Goal: Check status: Check status

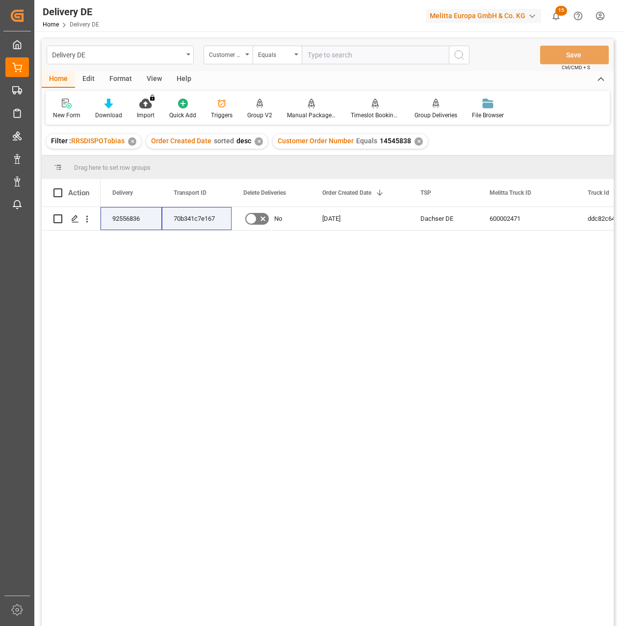
click at [323, 58] on input "text" at bounding box center [375, 55] width 147 height 19
paste input "92556836 70b341c7e167"
type input "92556836 70b341c7e167"
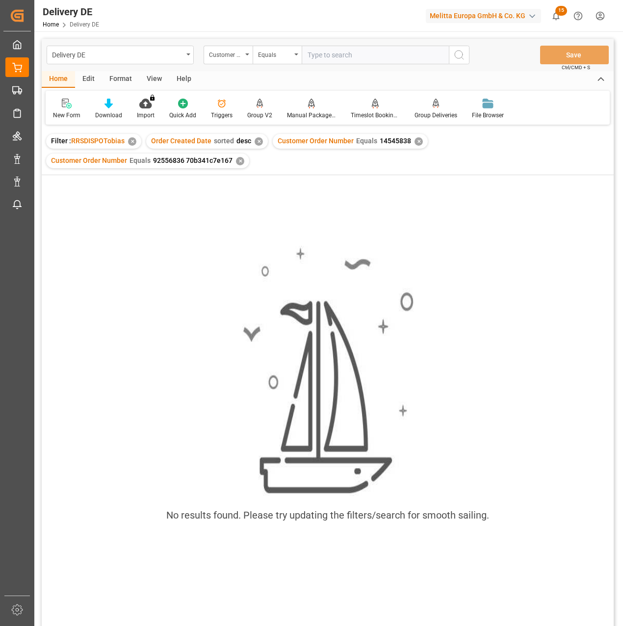
click at [240, 161] on div "✕" at bounding box center [240, 161] width 8 height 8
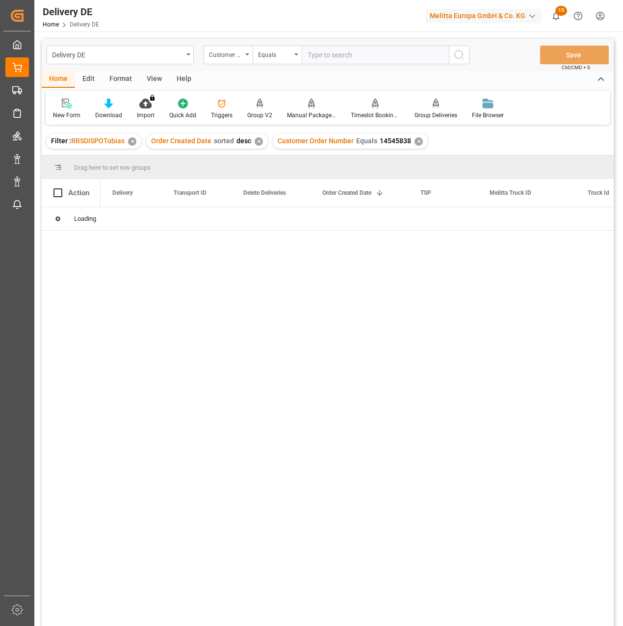
click at [318, 56] on input "text" at bounding box center [375, 55] width 147 height 19
paste input "92556836 70b341c7e167"
type input "92556836 70b341c7e167"
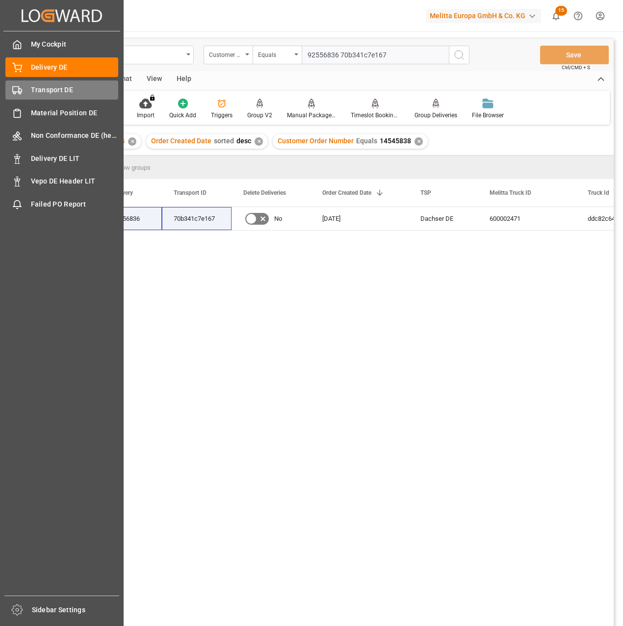
drag, startPoint x: 29, startPoint y: 86, endPoint x: 29, endPoint y: 81, distance: 5.4
click at [29, 86] on div "Transport DE Transport DE" at bounding box center [61, 90] width 113 height 19
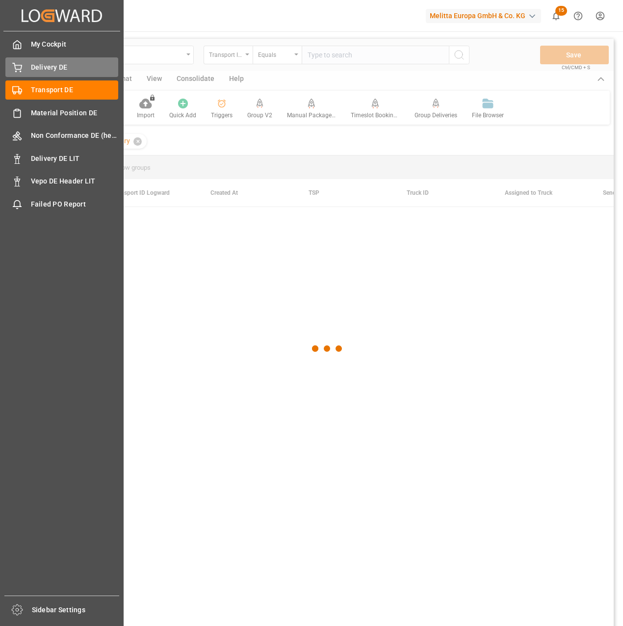
click at [31, 68] on span "Delivery DE" at bounding box center [75, 67] width 88 height 10
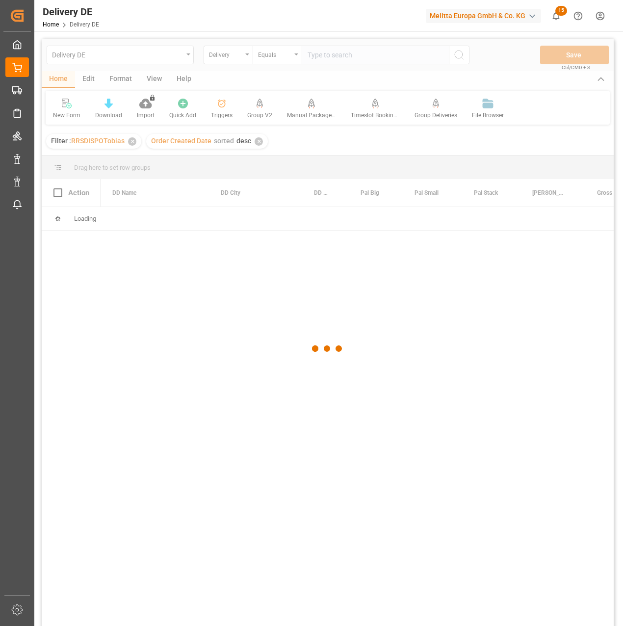
click at [229, 57] on div at bounding box center [328, 349] width 572 height 620
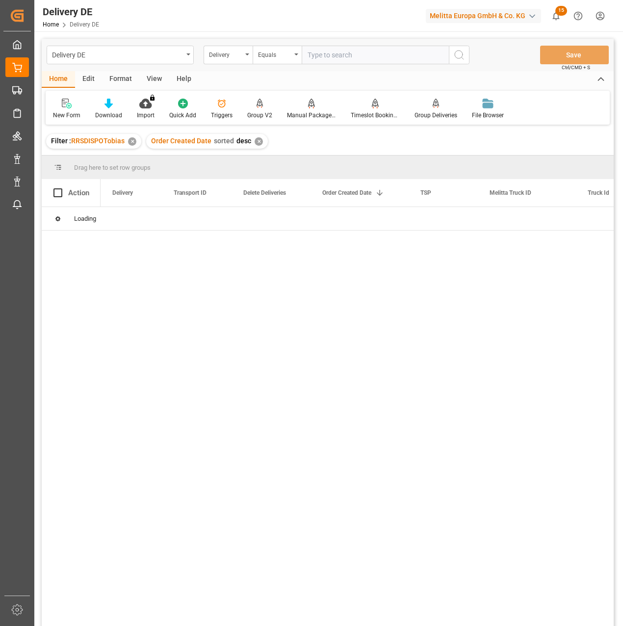
click at [235, 55] on div "Delivery" at bounding box center [225, 53] width 33 height 11
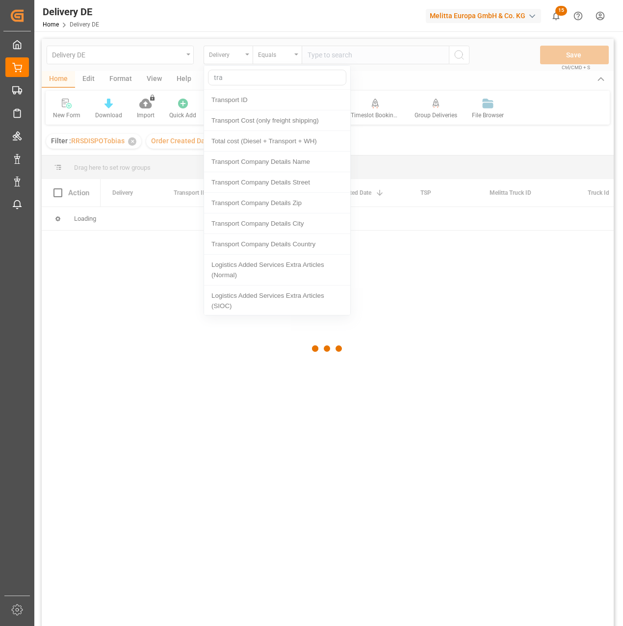
type input "tra"
click at [230, 99] on div at bounding box center [328, 349] width 572 height 620
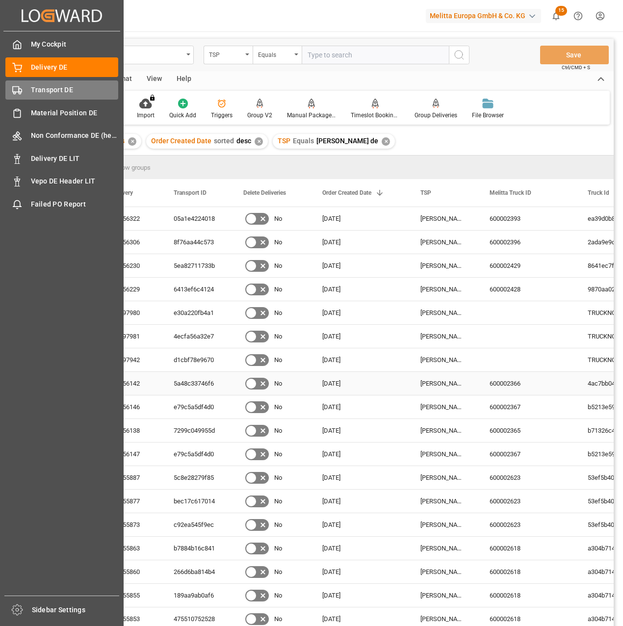
click at [25, 92] on div "Transport DE Transport DE" at bounding box center [61, 90] width 113 height 19
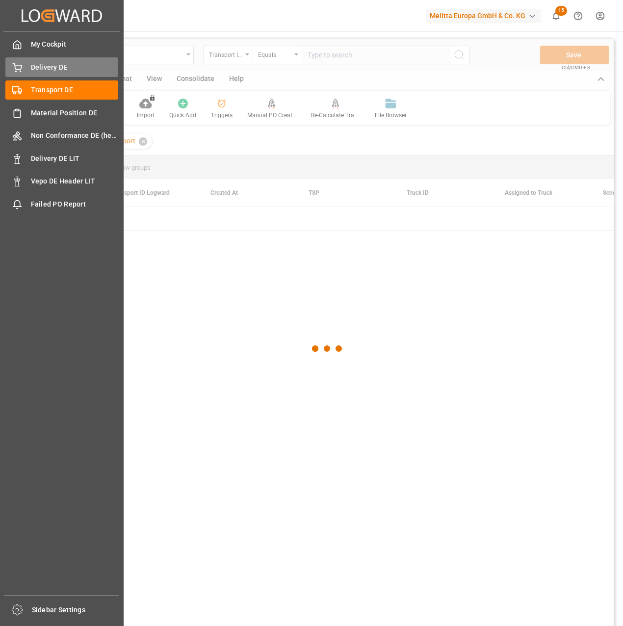
click at [41, 70] on span "Delivery DE" at bounding box center [75, 67] width 88 height 10
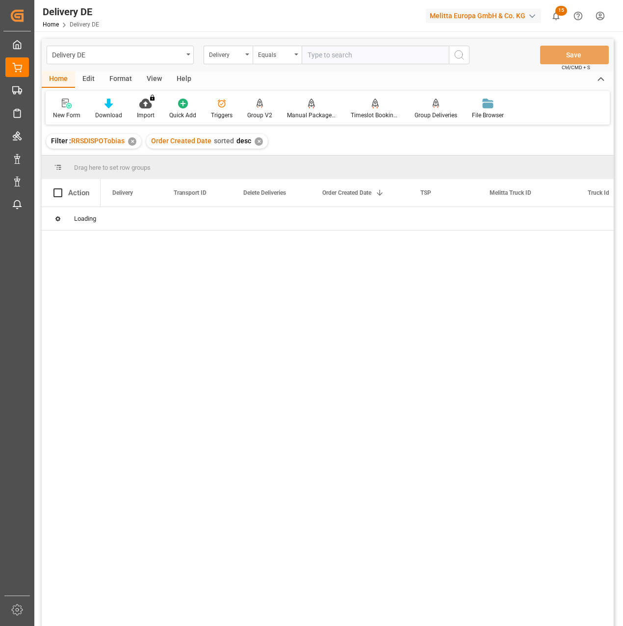
click at [323, 54] on input "text" at bounding box center [375, 55] width 147 height 19
type input "92549107"
click at [405, 265] on div "92549107 a932a893adf0 No 14.08.2025 Hartmann DE 600001733 a87fbc4bc03b 21.08.20…" at bounding box center [357, 420] width 513 height 426
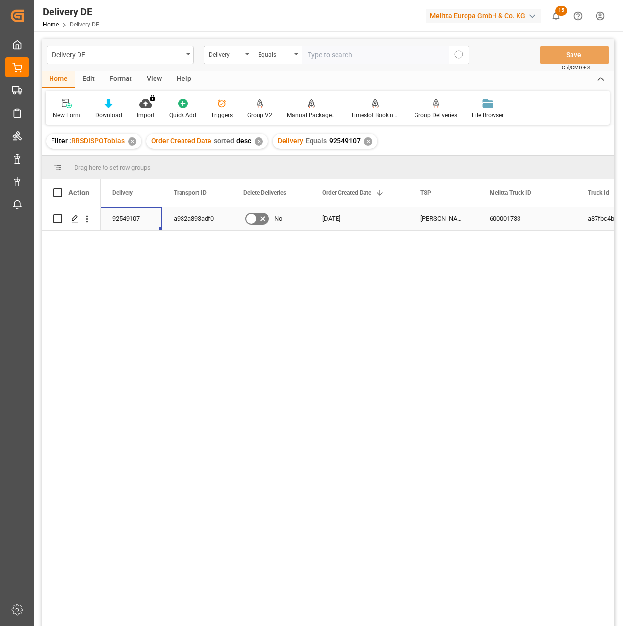
click at [122, 219] on div "92549107" at bounding box center [131, 218] width 61 height 23
click at [249, 314] on div "92549107 a932a893adf0 No 14.08.2025 Hartmann DE 600001733 a87fbc4bc03b 21.08.20…" at bounding box center [357, 420] width 513 height 426
click at [188, 220] on div "a932a893adf0" at bounding box center [197, 218] width 70 height 23
drag, startPoint x: 387, startPoint y: 284, endPoint x: 375, endPoint y: 293, distance: 15.1
click at [387, 284] on div "92549107 a932a893adf0 No 14.08.2025 Hartmann DE 600001733 a87fbc4bc03b 21.08.20…" at bounding box center [357, 420] width 513 height 426
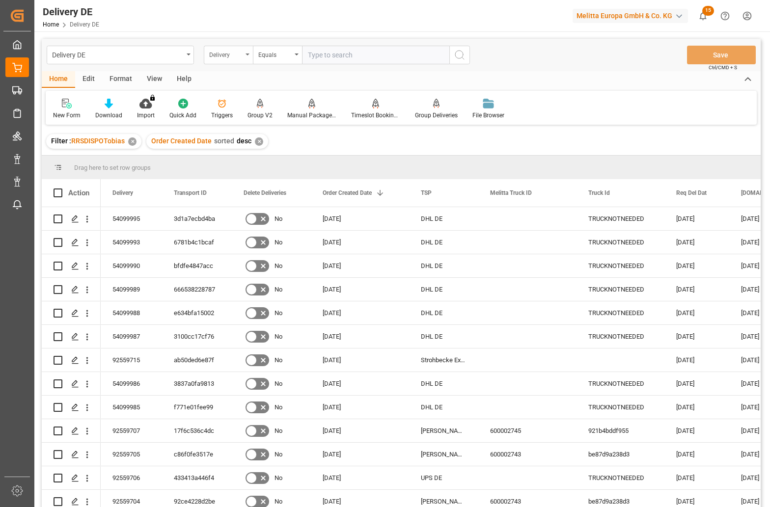
click at [232, 56] on div "Delivery" at bounding box center [225, 53] width 33 height 11
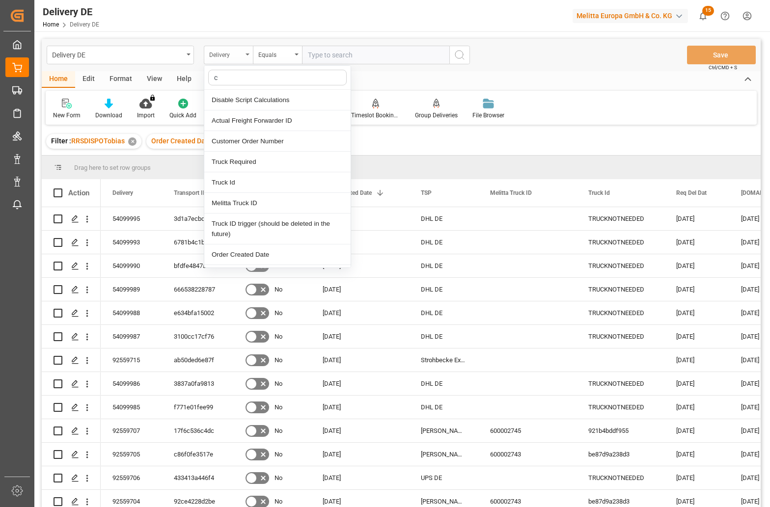
type input "cu"
click at [243, 123] on div "Customer Order Number" at bounding box center [277, 120] width 146 height 21
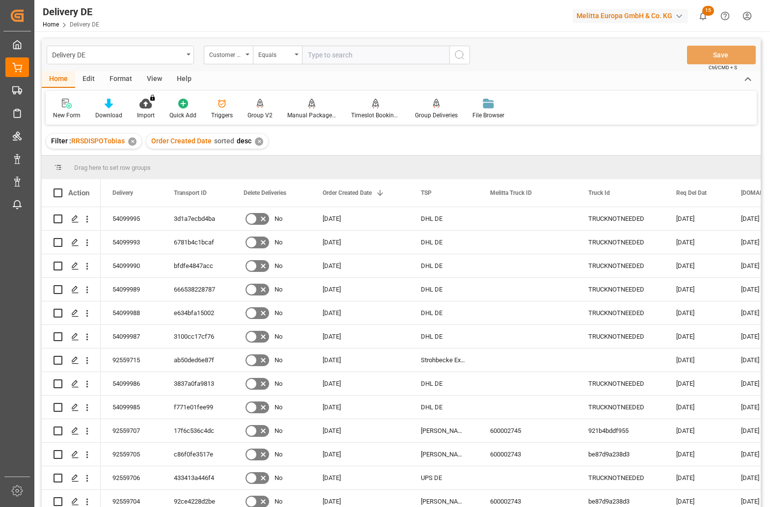
click at [316, 54] on input "text" at bounding box center [375, 55] width 147 height 19
paste input "382384"
type input "382384"
click at [459, 53] on icon "search button" at bounding box center [460, 55] width 12 height 12
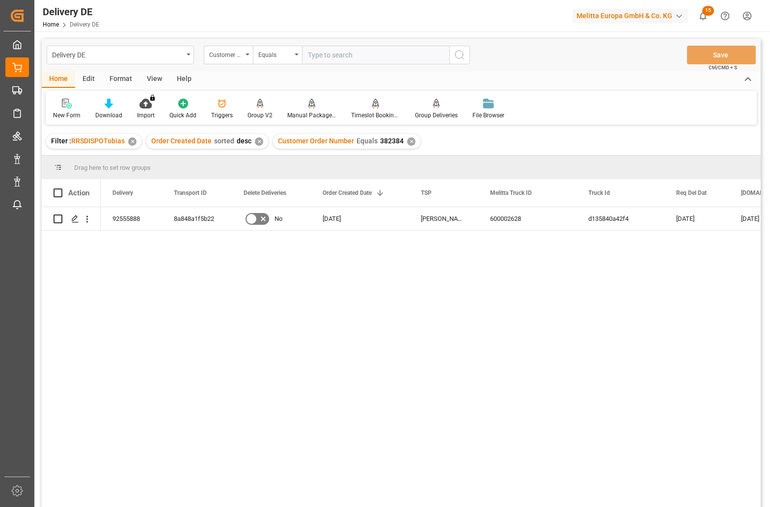
click at [685, 314] on div "92555888 8a848a1f5b22 No 05.09.2025 Hartmann DE 600002628 d135840a42f4 19.09.20…" at bounding box center [431, 360] width 660 height 306
click at [119, 214] on div "92555888" at bounding box center [131, 218] width 61 height 23
click at [353, 345] on div "d135840a42f4 19.09.2025 17.09.2025 382384 600002628 Hartmann DE 05.09.2025 No 8…" at bounding box center [431, 360] width 660 height 306
click at [467, 391] on div "d135840a42f4 19.09.2025 17.09.2025 382384 600002628 Hartmann DE 05.09.2025 No 8…" at bounding box center [431, 360] width 660 height 306
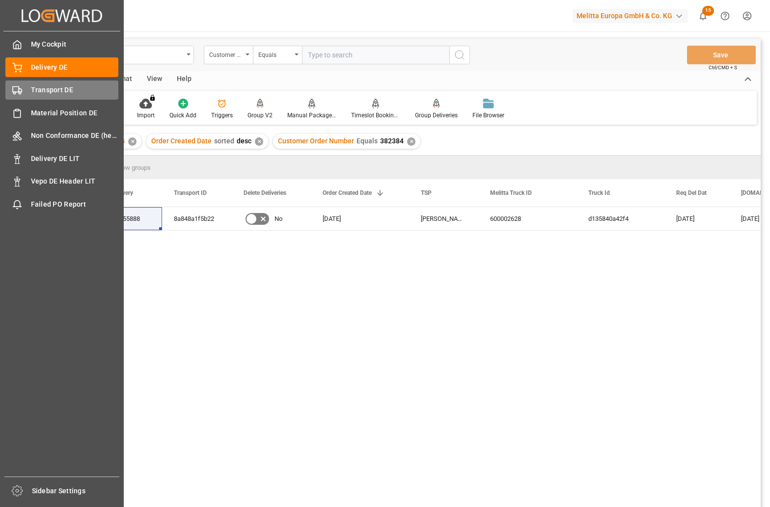
click at [20, 83] on div "Transport DE Transport DE" at bounding box center [61, 90] width 113 height 19
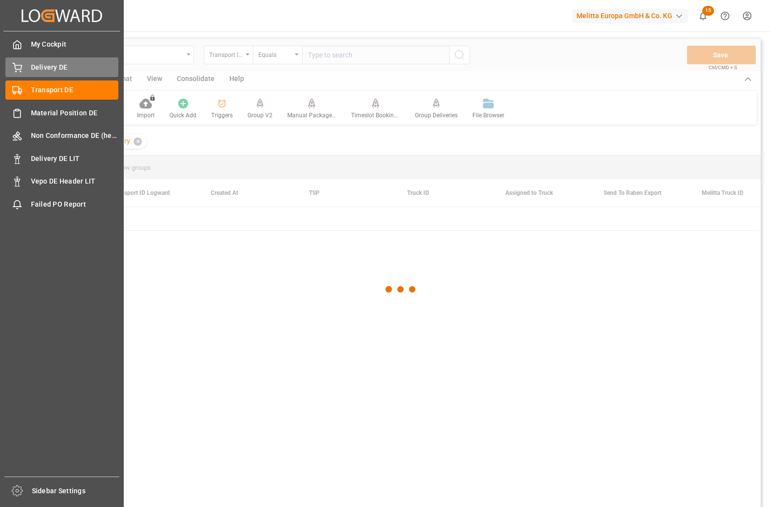
click at [44, 58] on div "Delivery DE Delivery DE" at bounding box center [61, 66] width 113 height 19
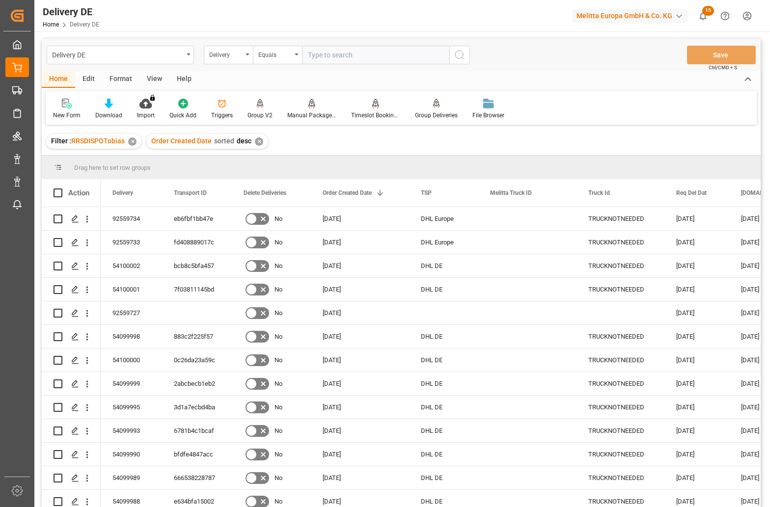
click at [319, 56] on input "text" at bounding box center [375, 55] width 147 height 19
paste input "92559042"
type input "92559042"
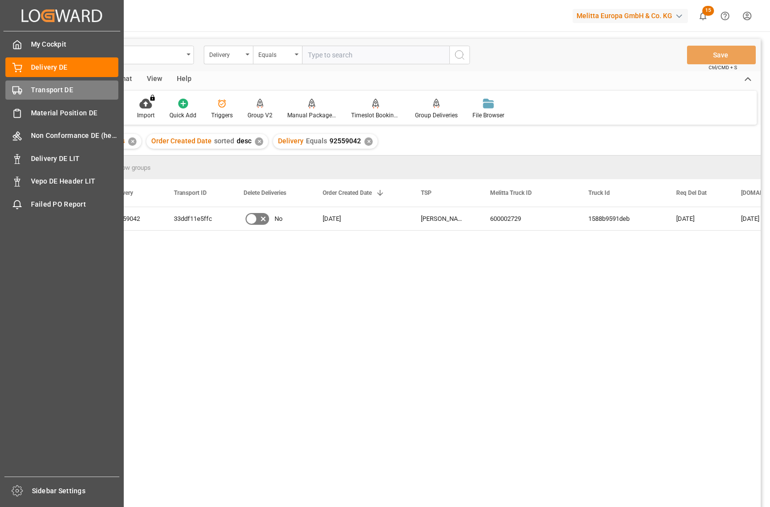
drag, startPoint x: 42, startPoint y: 91, endPoint x: 41, endPoint y: 84, distance: 6.9
click at [42, 91] on span "Transport DE" at bounding box center [75, 90] width 88 height 10
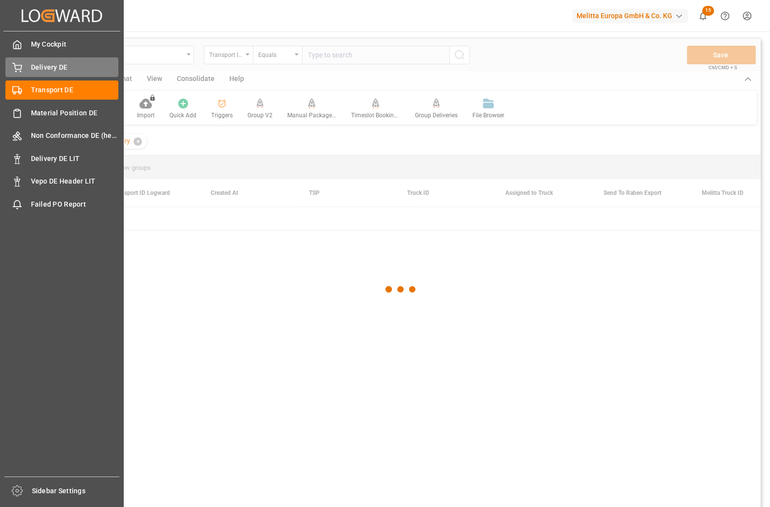
click at [40, 71] on span "Delivery DE" at bounding box center [75, 67] width 88 height 10
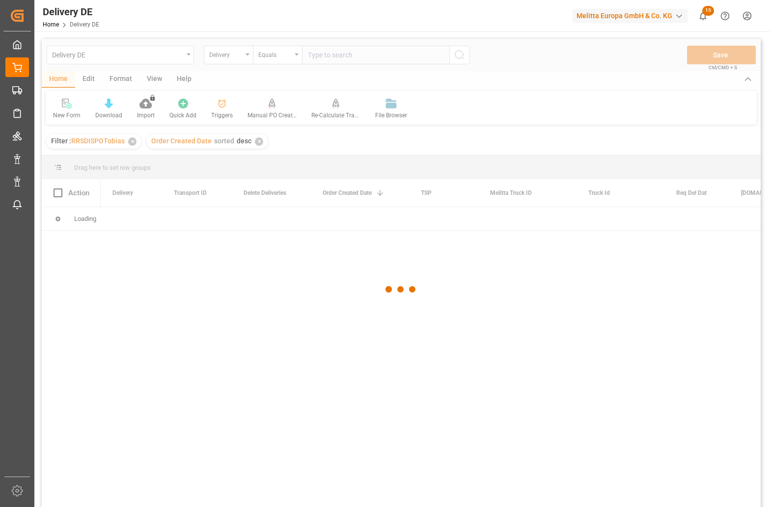
click at [663, 409] on div at bounding box center [401, 289] width 719 height 501
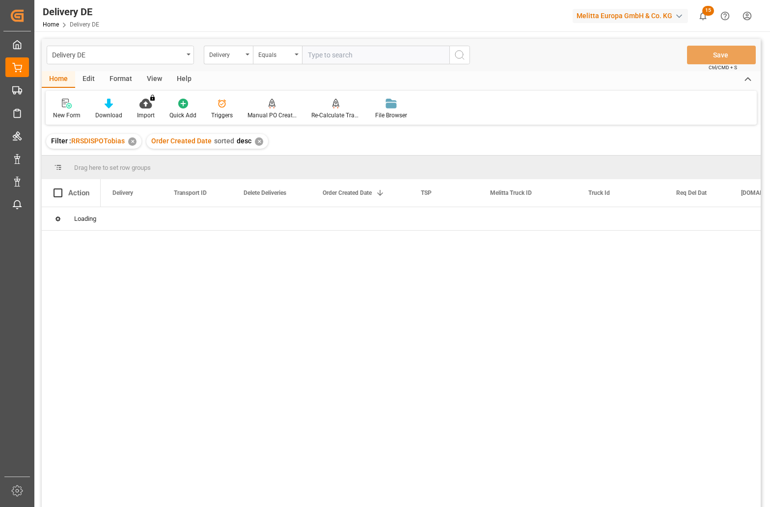
click at [328, 52] on input "text" at bounding box center [375, 55] width 147 height 19
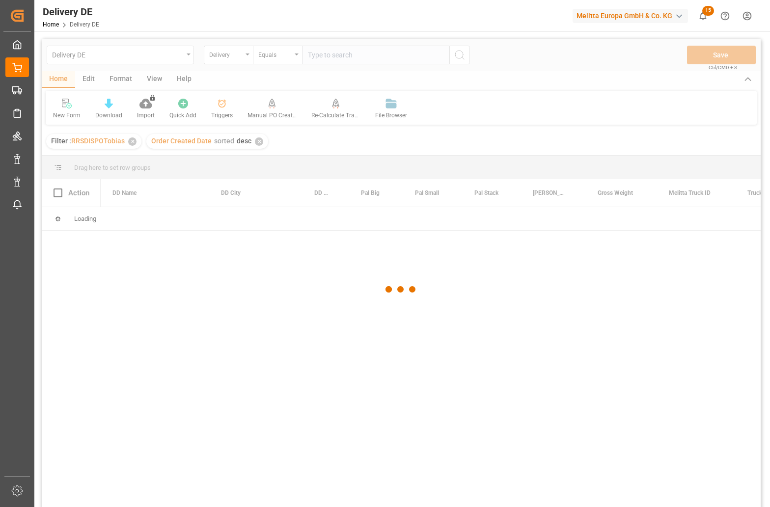
paste input "92559737"
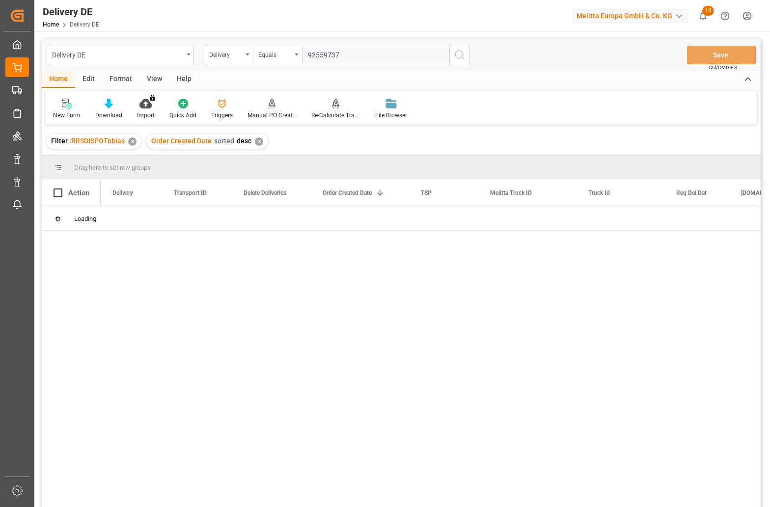
type input "92559737"
click at [459, 57] on icon "search button" at bounding box center [460, 55] width 12 height 12
click at [56, 220] on input "Press Space to toggle row selection (unchecked)" at bounding box center [58, 219] width 9 height 9
checkbox input "false"
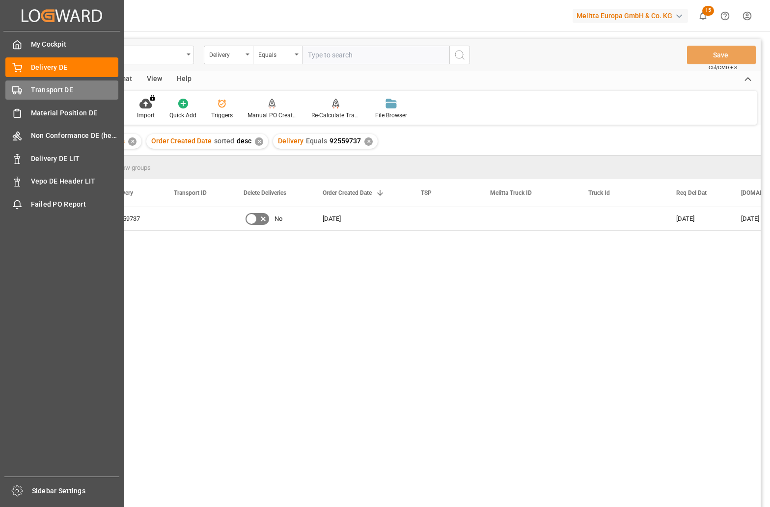
click at [19, 90] on polygon at bounding box center [20, 90] width 3 height 3
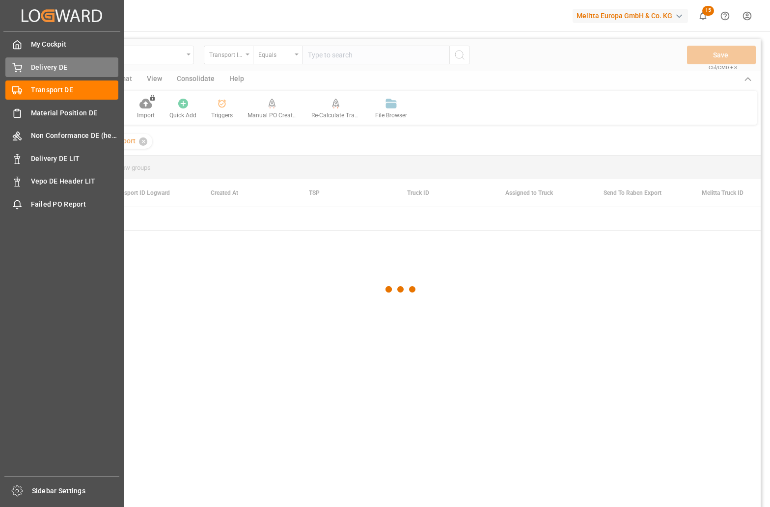
click at [47, 72] on span "Delivery DE" at bounding box center [75, 67] width 88 height 10
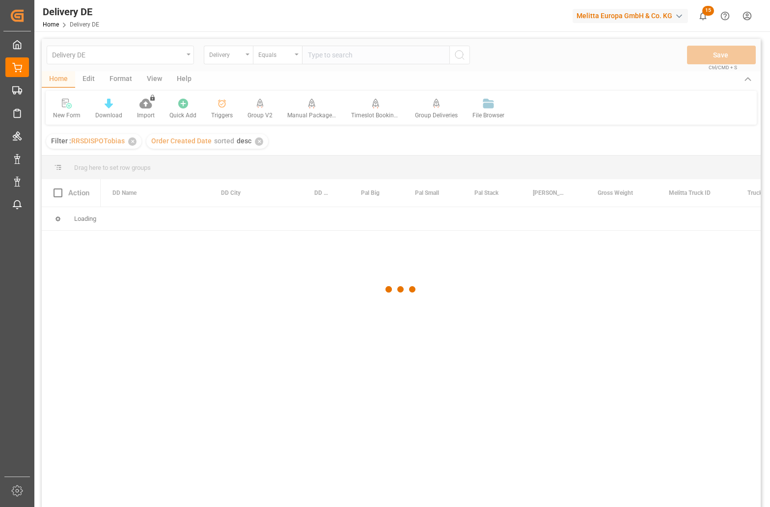
click at [402, 460] on div at bounding box center [401, 289] width 719 height 501
click at [171, 490] on div at bounding box center [401, 289] width 719 height 501
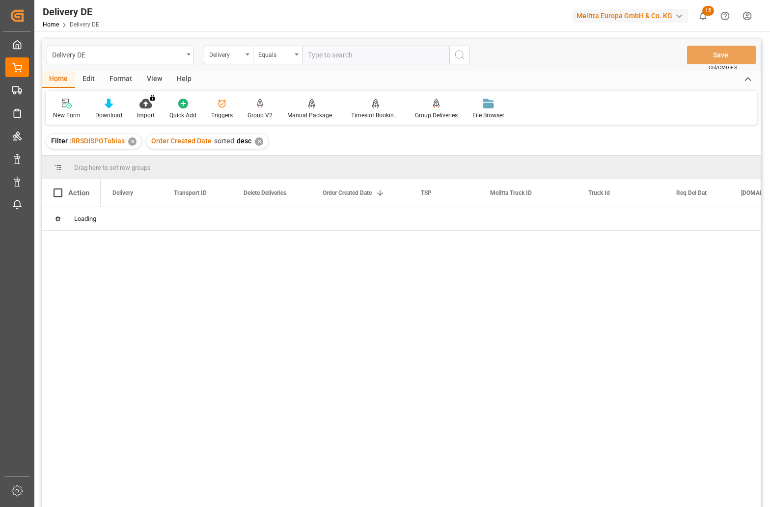
click at [349, 53] on input "text" at bounding box center [375, 55] width 147 height 19
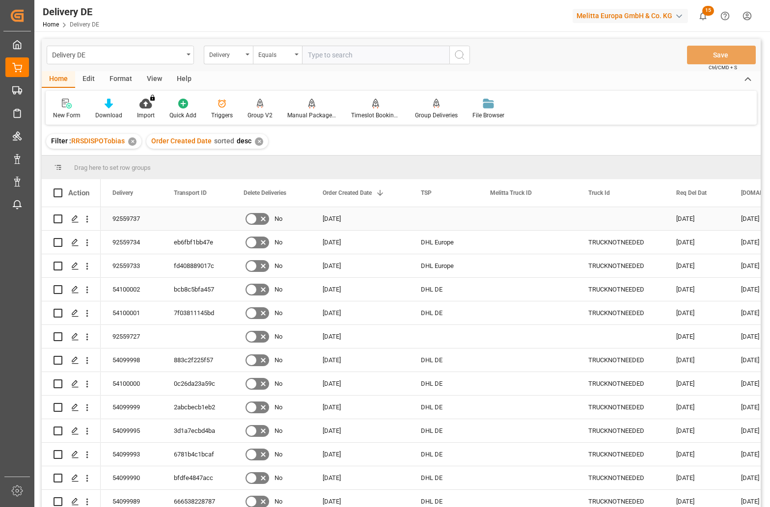
click at [59, 219] on input "Press Space to toggle row selection (unchecked)" at bounding box center [58, 219] width 9 height 9
checkbox input "true"
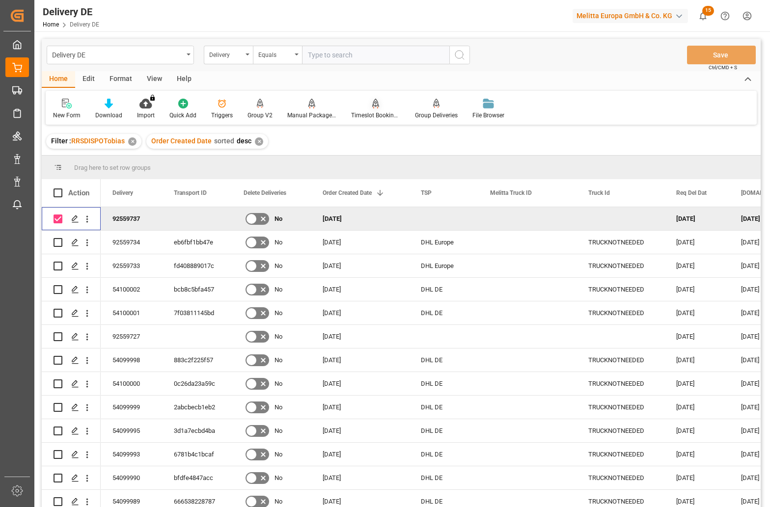
click at [365, 106] on div at bounding box center [375, 103] width 49 height 10
click at [314, 110] on div "Manual Package TypeDetermination" at bounding box center [312, 109] width 64 height 22
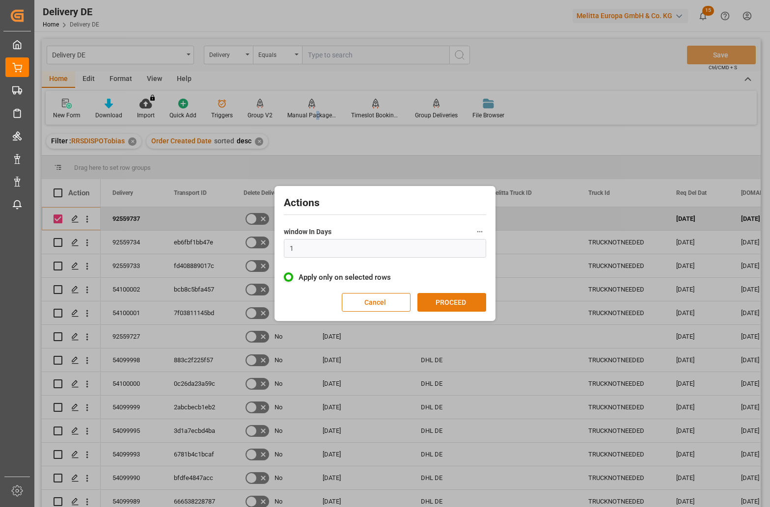
click at [463, 302] on button "PROCEED" at bounding box center [451, 302] width 69 height 19
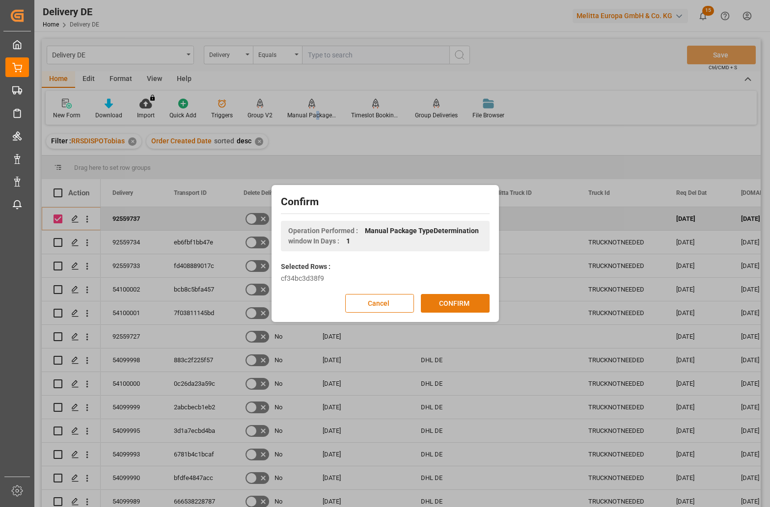
click at [465, 302] on button "CONFIRM" at bounding box center [455, 303] width 69 height 19
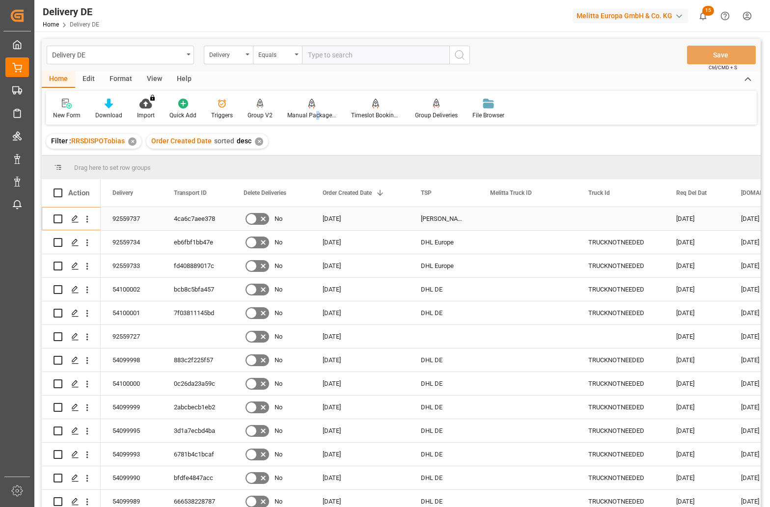
click at [119, 214] on div "92559737" at bounding box center [131, 218] width 61 height 23
click at [192, 216] on div "4ca6c7aee378" at bounding box center [197, 218] width 70 height 23
click at [381, 51] on input "text" at bounding box center [375, 55] width 147 height 19
paste input "92554666"
type input "92554666"
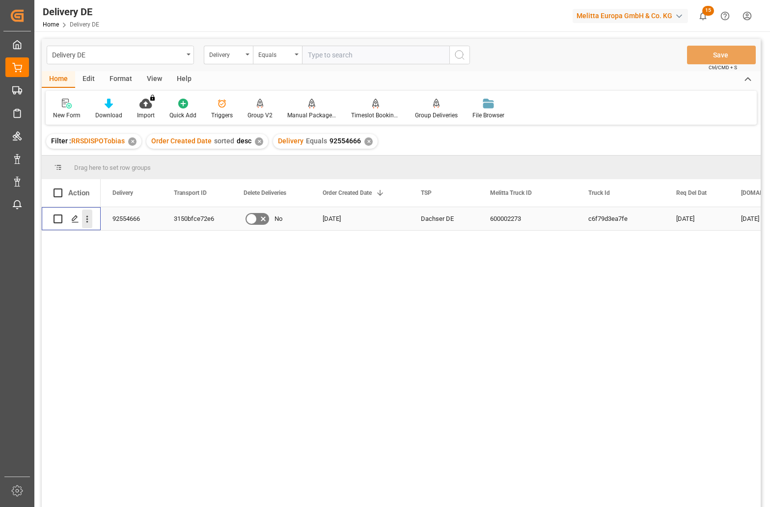
click at [87, 215] on icon "open menu" at bounding box center [87, 219] width 10 height 10
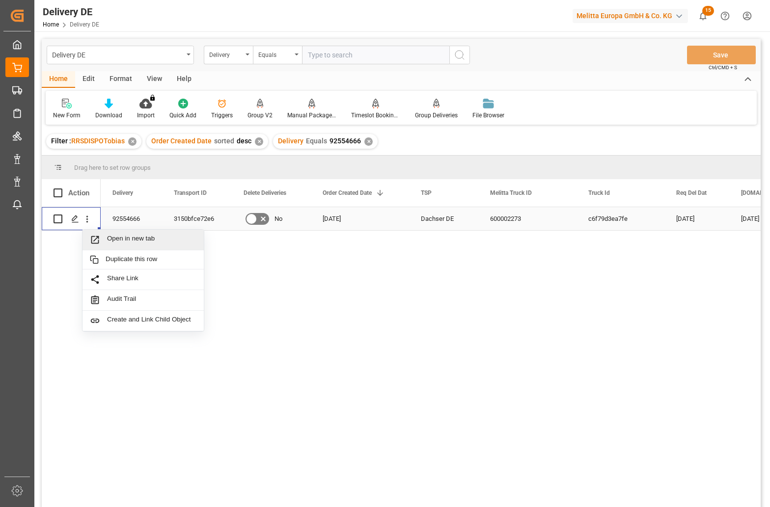
click at [111, 235] on span "Open in new tab" at bounding box center [151, 240] width 89 height 10
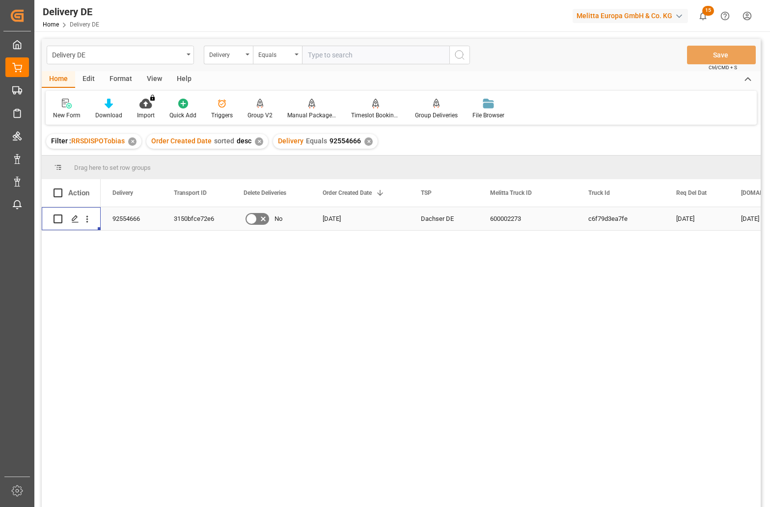
click at [327, 54] on input "text" at bounding box center [375, 55] width 147 height 19
paste input "987e727a9158"
type input "987e727a9158"
click at [236, 58] on div "Delivery" at bounding box center [225, 53] width 33 height 11
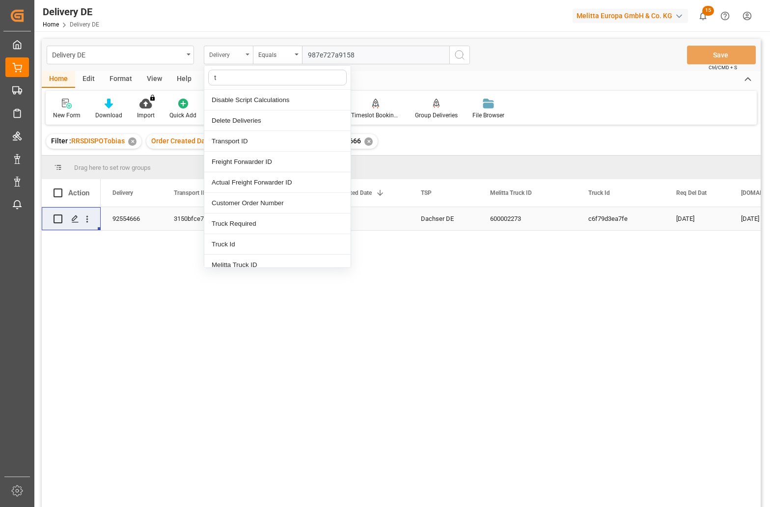
type input "tr"
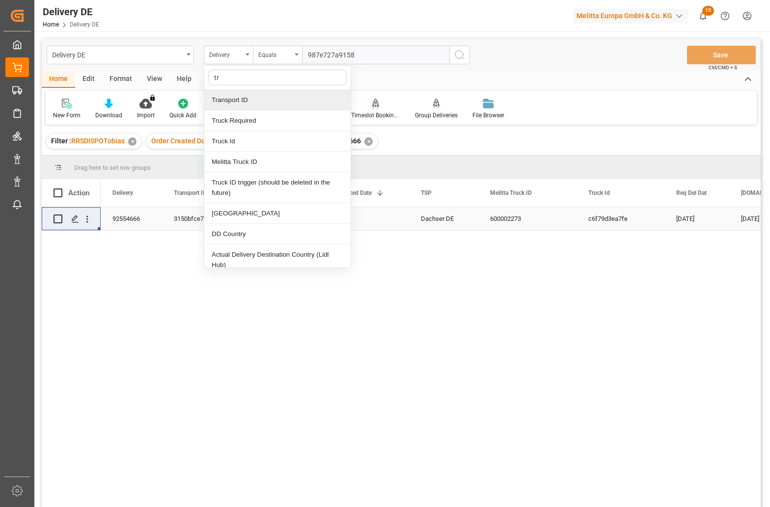
click at [235, 97] on div "Transport ID" at bounding box center [277, 100] width 146 height 21
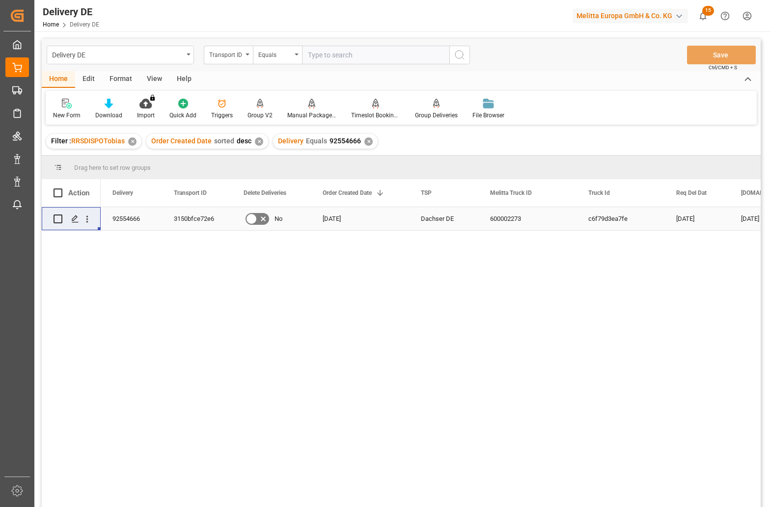
click at [326, 57] on input "text" at bounding box center [375, 55] width 147 height 19
paste input "987e727a9158"
type input "987e727a9158"
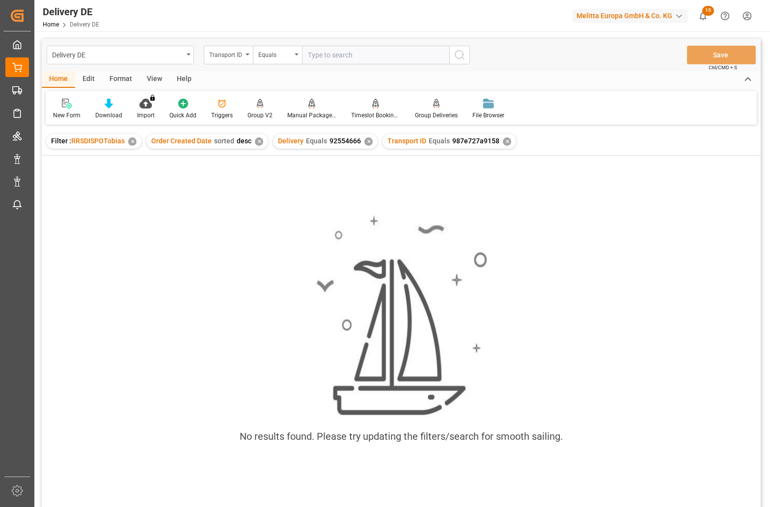
click at [364, 143] on div "✕" at bounding box center [368, 141] width 8 height 8
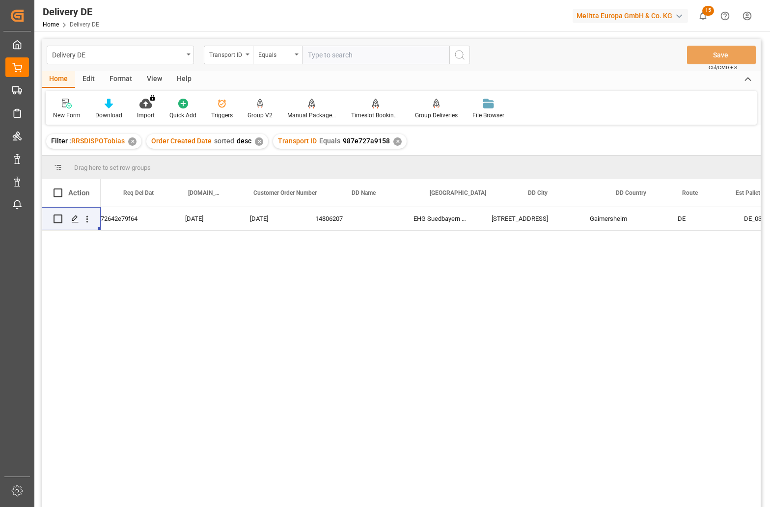
scroll to position [0, 687]
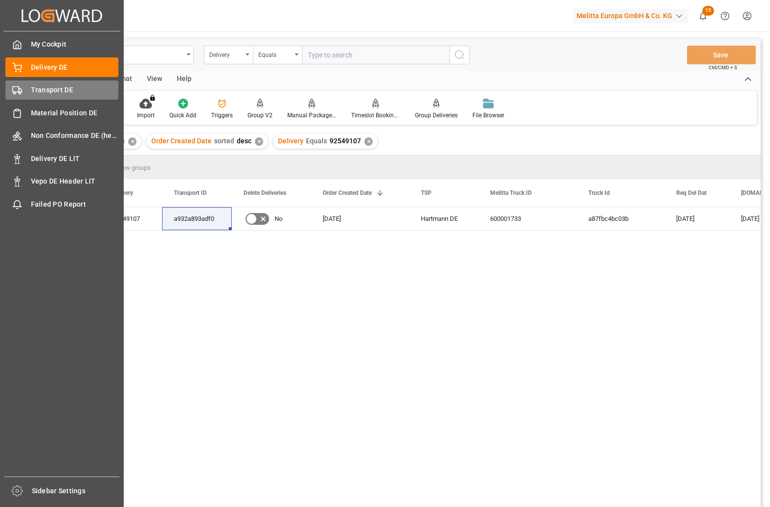
click at [60, 92] on span "Transport DE" at bounding box center [75, 90] width 88 height 10
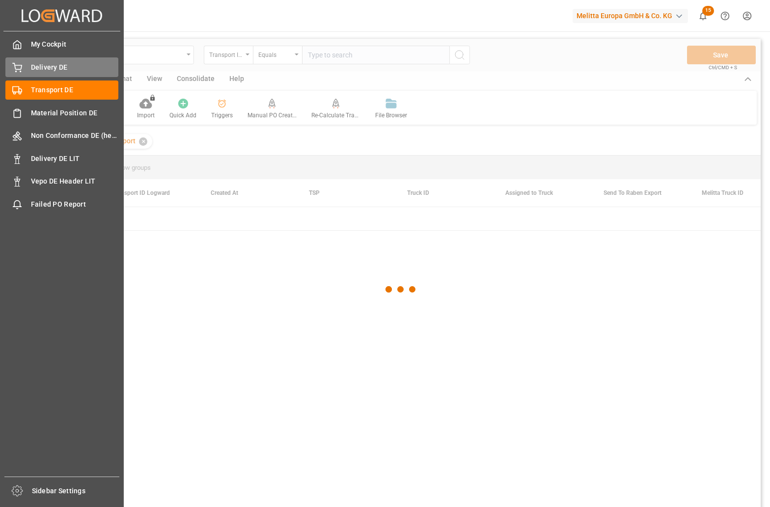
click at [59, 67] on span "Delivery DE" at bounding box center [75, 67] width 88 height 10
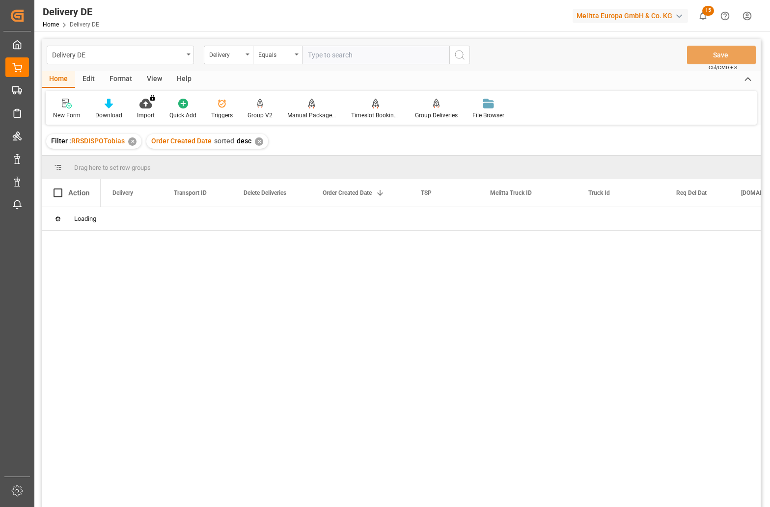
click at [331, 57] on input "text" at bounding box center [375, 55] width 147 height 19
paste input "9399b65790a2"
type input "9399b65790a2"
click at [458, 55] on icon "search button" at bounding box center [460, 55] width 12 height 12
click at [384, 143] on div "Delivery Equals 9399b65790a2 ✕" at bounding box center [333, 141] width 120 height 15
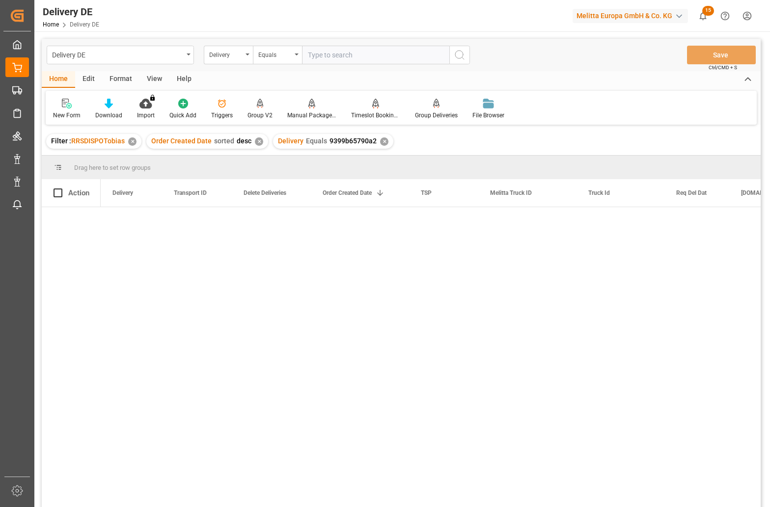
click at [380, 141] on div "✕" at bounding box center [384, 141] width 8 height 8
click at [379, 141] on div "Filter : RRSDISPOTobias ✕ Order Created Date sorted desc ✕ Delivery Equals 9399…" at bounding box center [401, 141] width 719 height 27
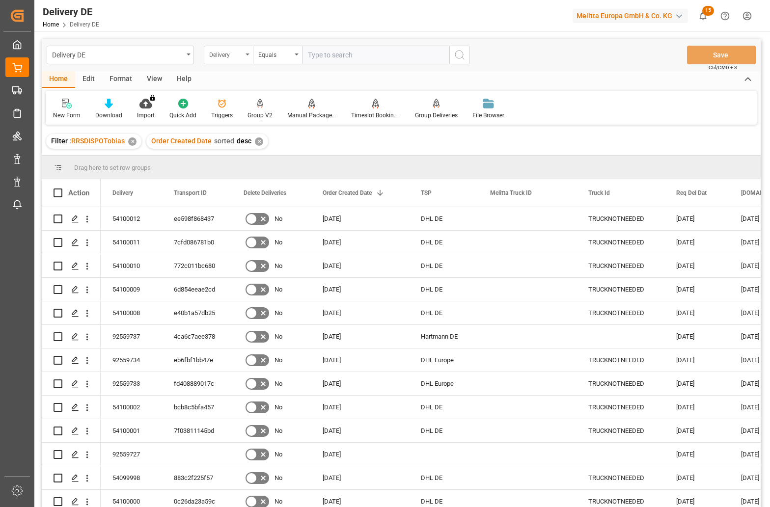
click at [247, 56] on div "Delivery" at bounding box center [228, 55] width 49 height 19
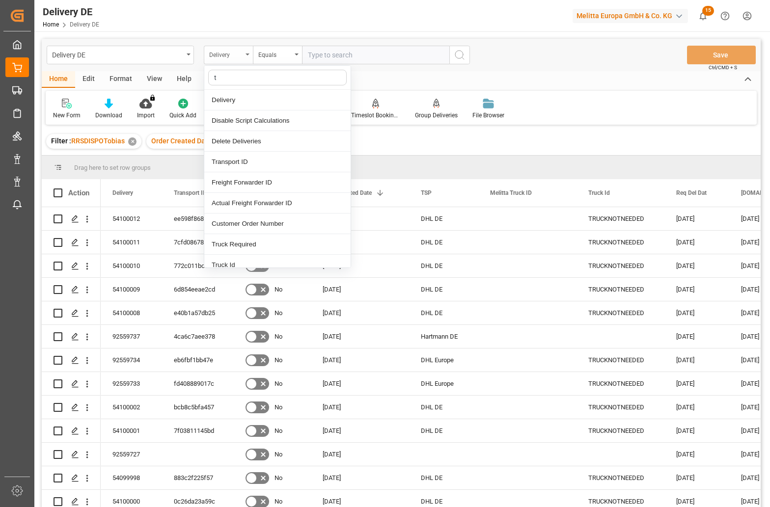
type input "tr"
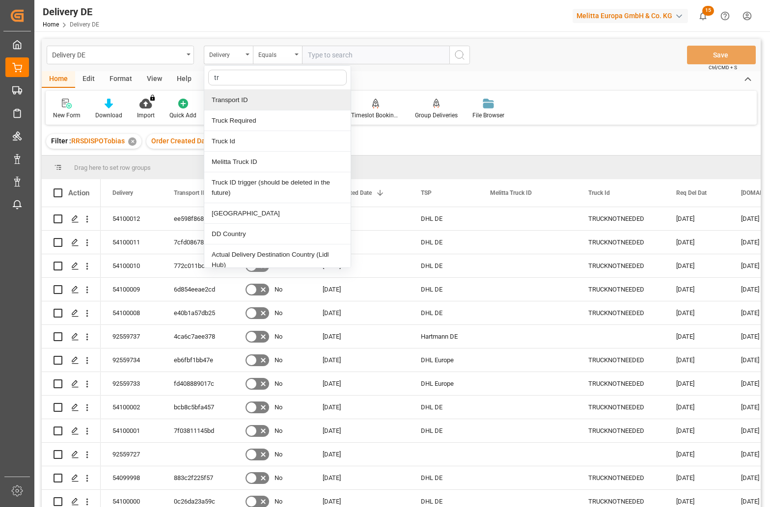
click at [238, 97] on div "Transport ID" at bounding box center [277, 100] width 146 height 21
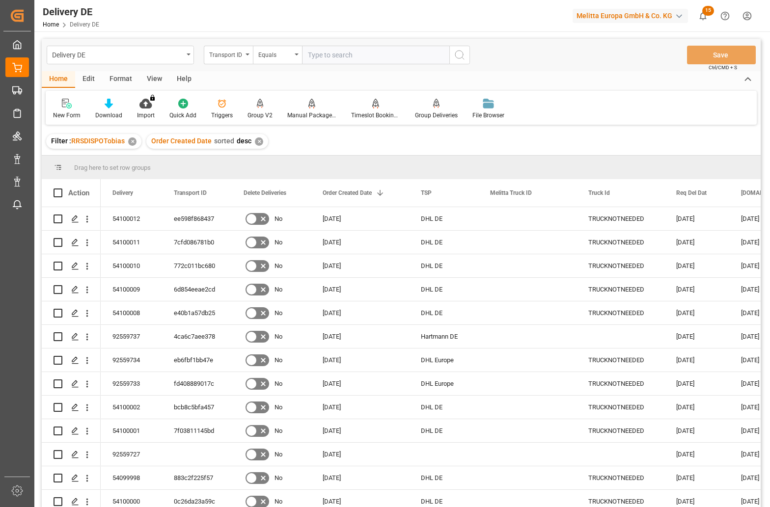
click at [371, 57] on input "text" at bounding box center [375, 55] width 147 height 19
paste input "9399b65790a2"
type input "9399b65790a2"
click at [460, 56] on icon "search button" at bounding box center [460, 55] width 12 height 12
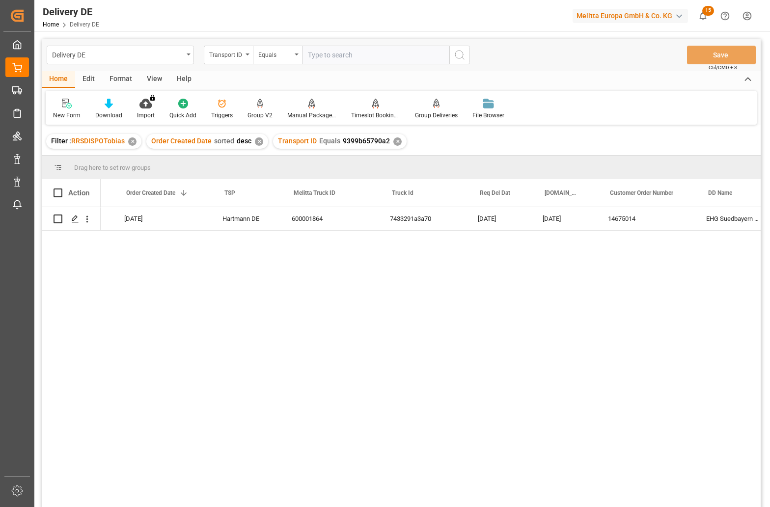
scroll to position [0, 295]
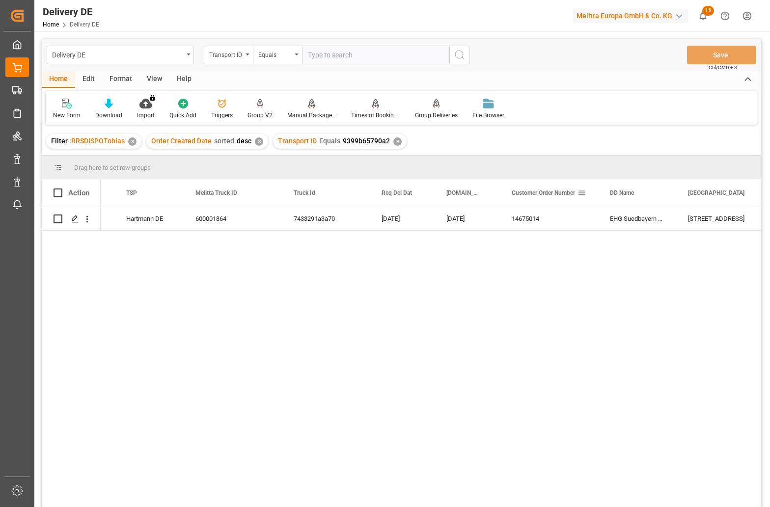
click at [584, 191] on span at bounding box center [581, 192] width 9 height 9
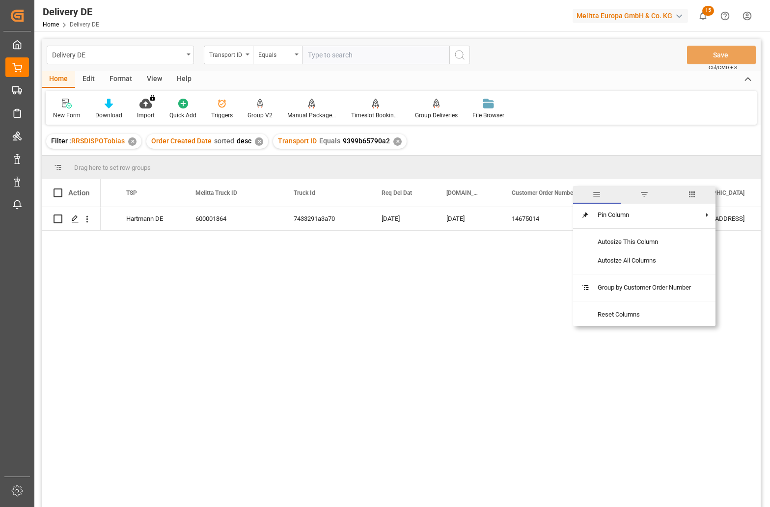
click at [623, 192] on span "columns" at bounding box center [691, 194] width 9 height 9
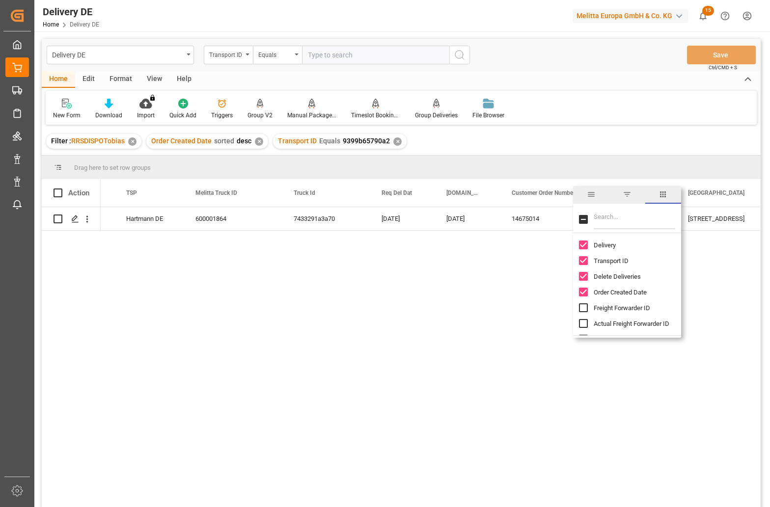
click at [616, 220] on input "Filter Columns Input" at bounding box center [633, 220] width 81 height 20
type input "act"
click at [623, 273] on span "Arrival Date Actual" at bounding box center [618, 276] width 51 height 7
checkbox input "false"
checkbox input "true"
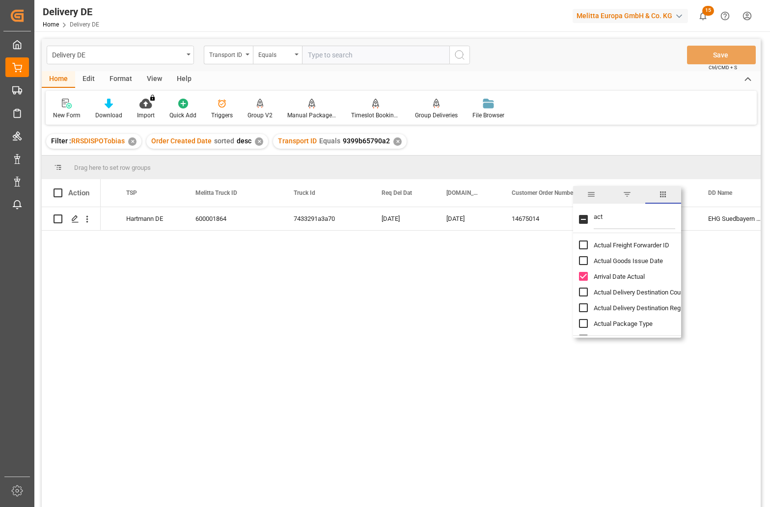
click at [509, 272] on div "No 19.08.2025 Hartmann DE 600001864 7433291a3a70 27.08.2025 22.08.2025 14675014…" at bounding box center [431, 360] width 660 height 306
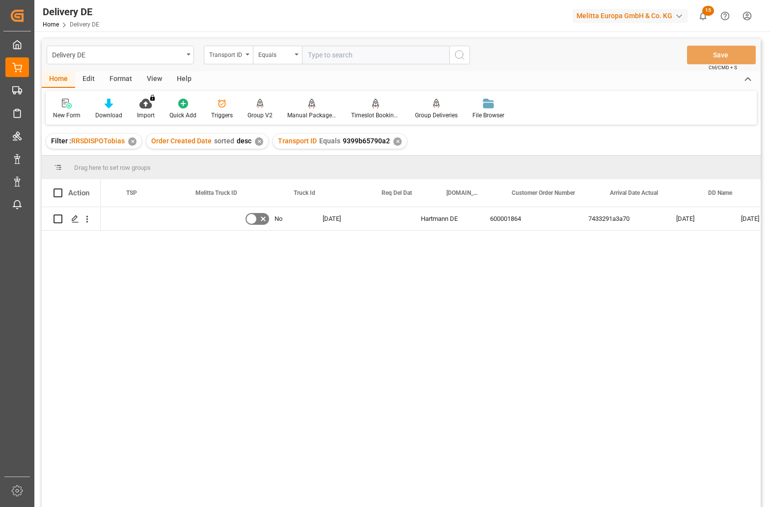
scroll to position [0, 295]
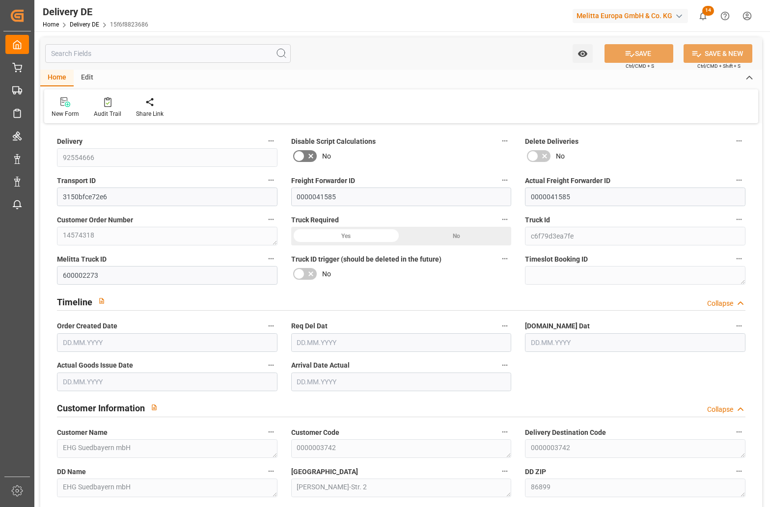
type input "33"
type input "16"
type input "17"
type input "3889.181"
type input "5658.92"
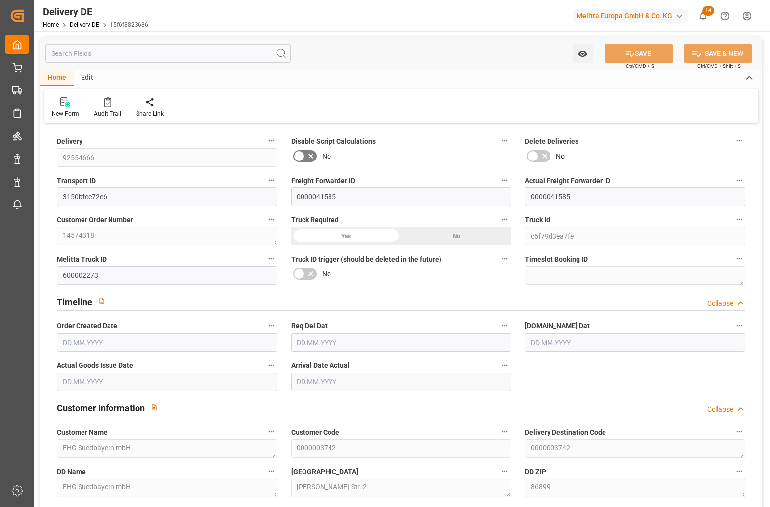
type input "26427.112"
type input "02.09.2025"
type input "10.09.2025"
type input "05.09.2025"
type input "09.09.2025"
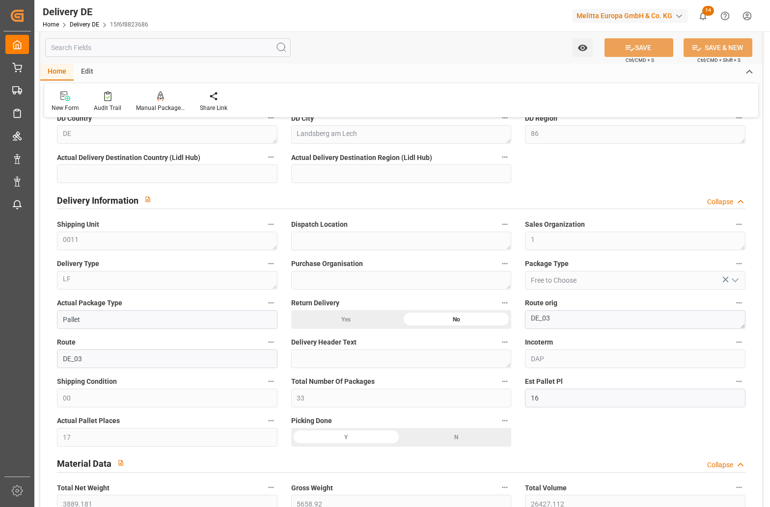
scroll to position [196, 0]
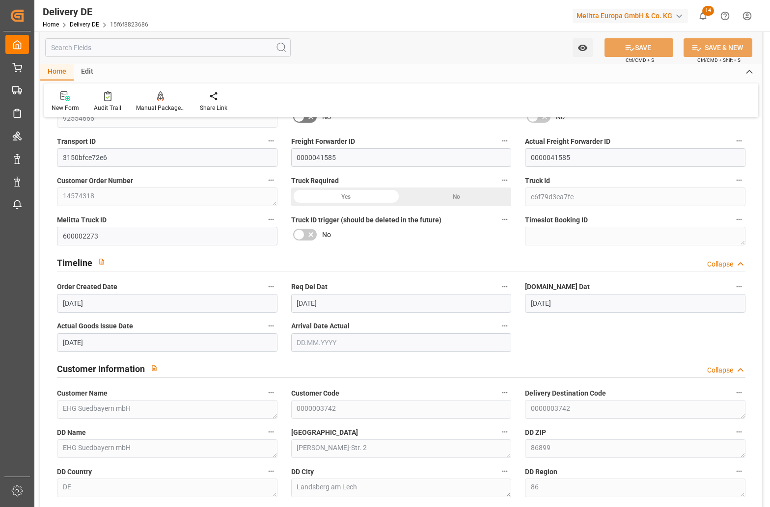
scroll to position [0, 0]
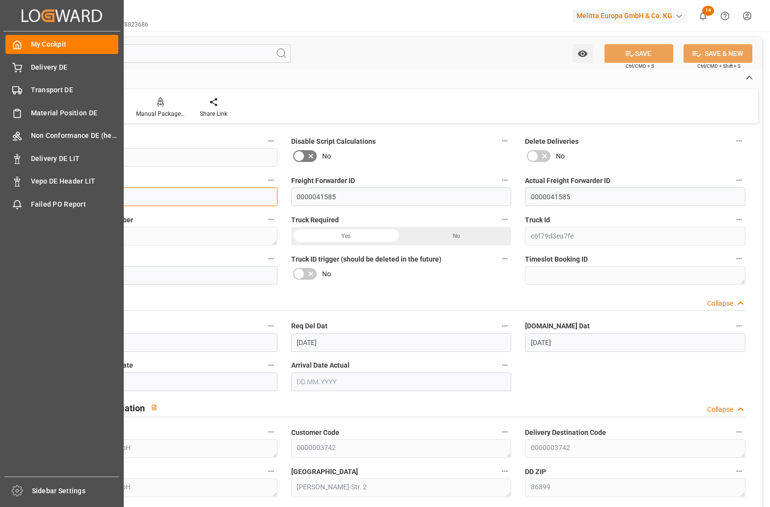
drag, startPoint x: 121, startPoint y: 198, endPoint x: 32, endPoint y: 192, distance: 89.6
click at [32, 192] on div "Created by potrace 1.15, written by Peter Selinger 2001-2017 Created by potrace…" at bounding box center [385, 253] width 770 height 507
click at [42, 76] on div "Delivery DE Delivery DE" at bounding box center [61, 66] width 113 height 19
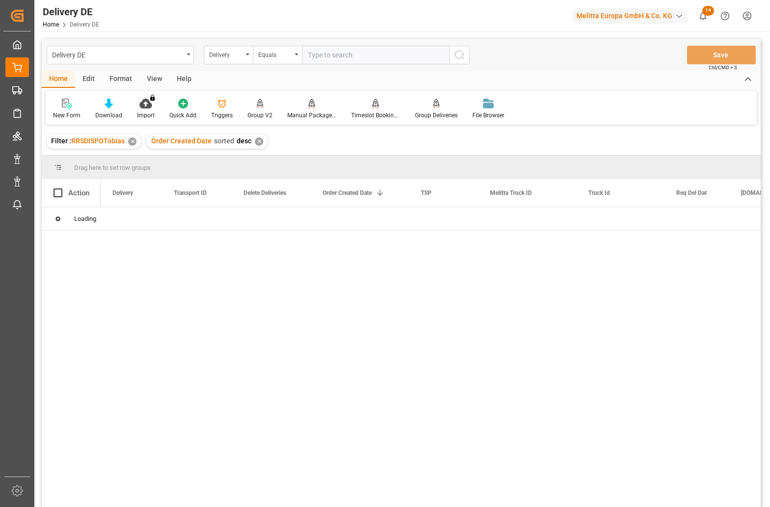
click at [227, 56] on div "Delivery" at bounding box center [225, 53] width 33 height 11
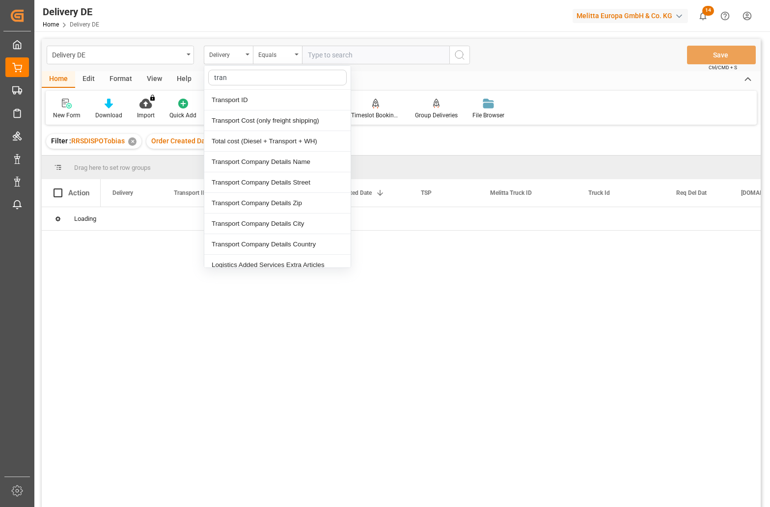
type input "trans"
click at [242, 98] on div "Transport ID" at bounding box center [277, 100] width 146 height 21
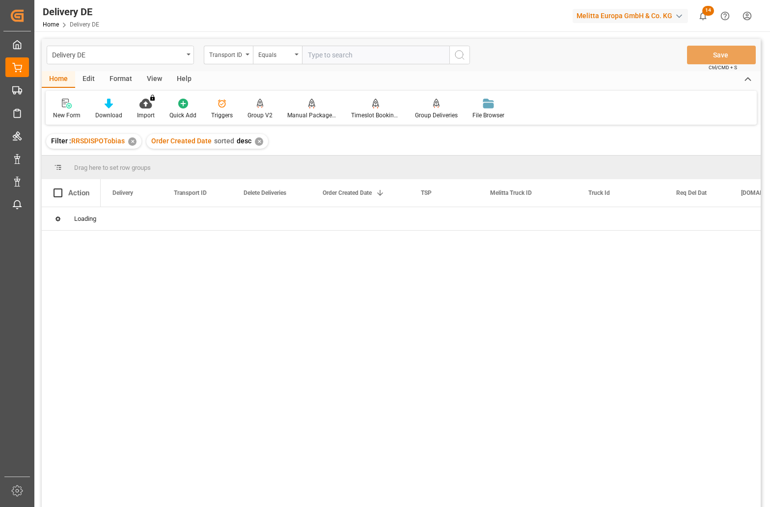
click at [336, 55] on input "text" at bounding box center [375, 55] width 147 height 19
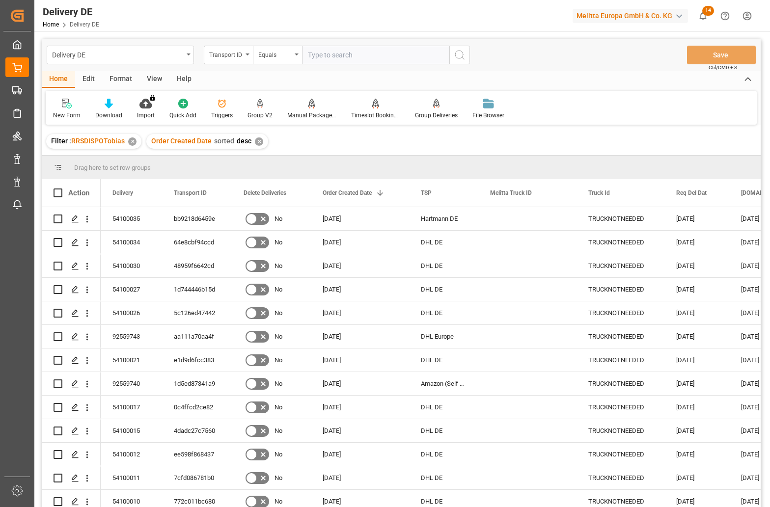
paste input "41b042d3daf3"
type input "41b042d3daf3"
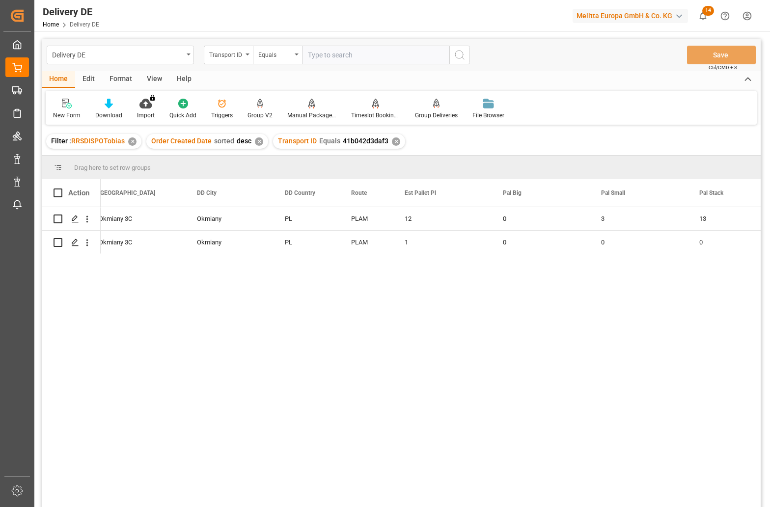
click at [614, 321] on div "Okmiany PL PLAM 12 0 3 13 3 Okmiany 3C Amazon Fulfillment Poland 26D7M4HJ Okmia…" at bounding box center [431, 360] width 660 height 306
click at [619, 322] on div "Okmiany PL PLAM 12 0 3 13 3 Okmiany 3C Amazon Fulfillment Poland 26D7M4HJ Okmia…" at bounding box center [431, 360] width 660 height 306
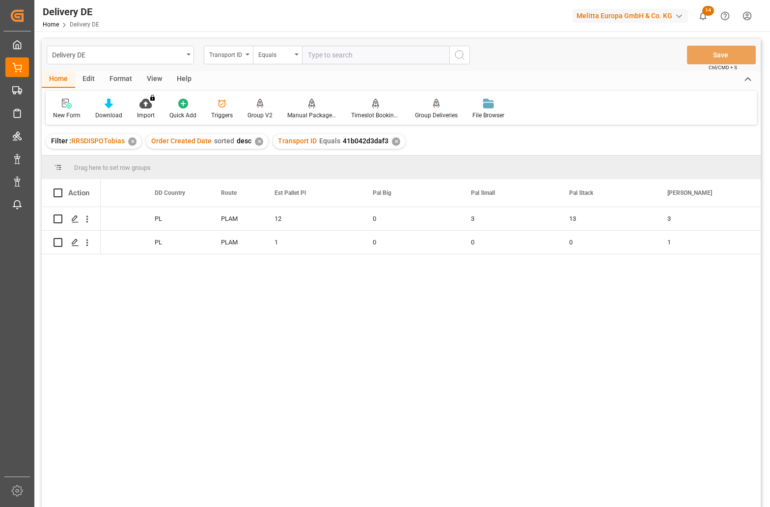
click at [646, 319] on div "12 0 3 13 3 0 2482.64 PLAM PL Okmiany Okmiany 3C 1 0 0 0 1 0 386 PLAM PL Okmian…" at bounding box center [431, 360] width 660 height 306
click at [745, 405] on div "12 0 3 13 3 0 2482.64 PLAM PL 15.09.2025 Okmiany 1 0 0 0 1 0 386 PLAM PL 15.09.…" at bounding box center [431, 360] width 660 height 306
click at [645, 374] on div "12 0 3 13 3 0 2482.64 PLAM PL 15.09.2025 Okmiany 1 0 0 0 1 0 386 PLAM PL 15.09.…" at bounding box center [431, 360] width 660 height 306
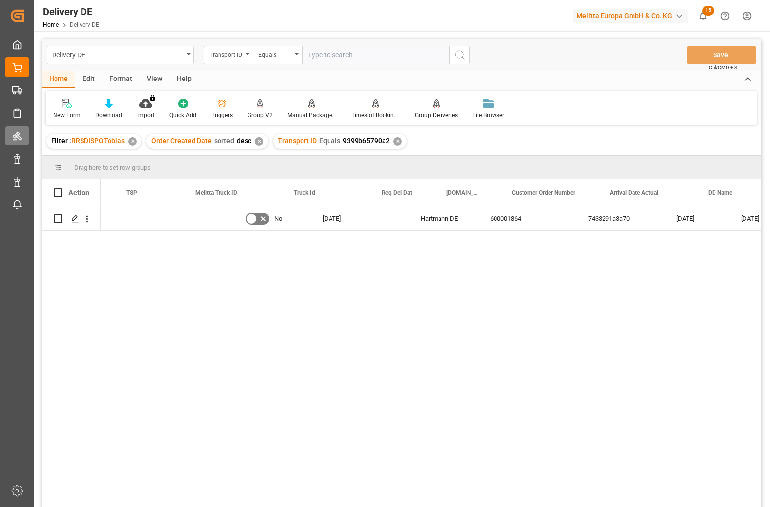
scroll to position [0, 295]
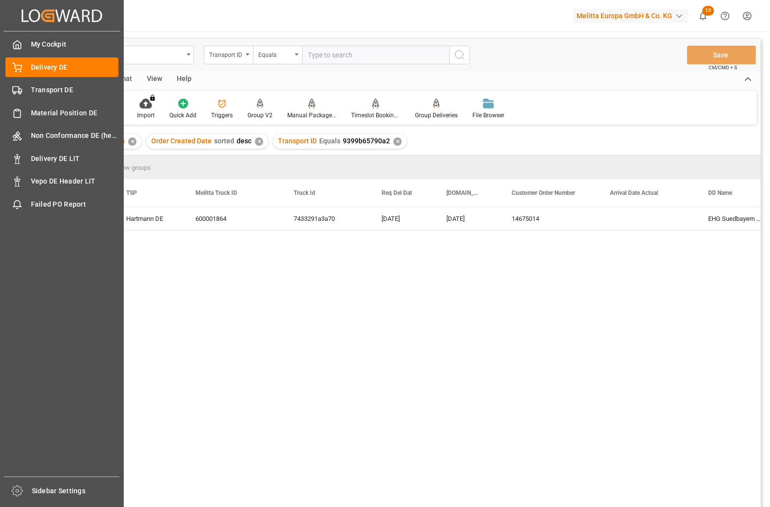
drag, startPoint x: 36, startPoint y: 94, endPoint x: 43, endPoint y: 78, distance: 18.0
click at [36, 94] on span "Transport DE" at bounding box center [75, 90] width 88 height 10
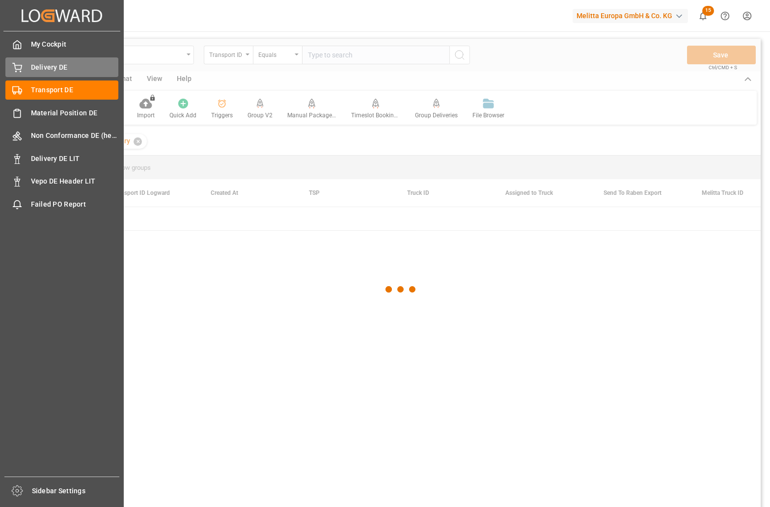
click at [50, 69] on span "Delivery DE" at bounding box center [75, 67] width 88 height 10
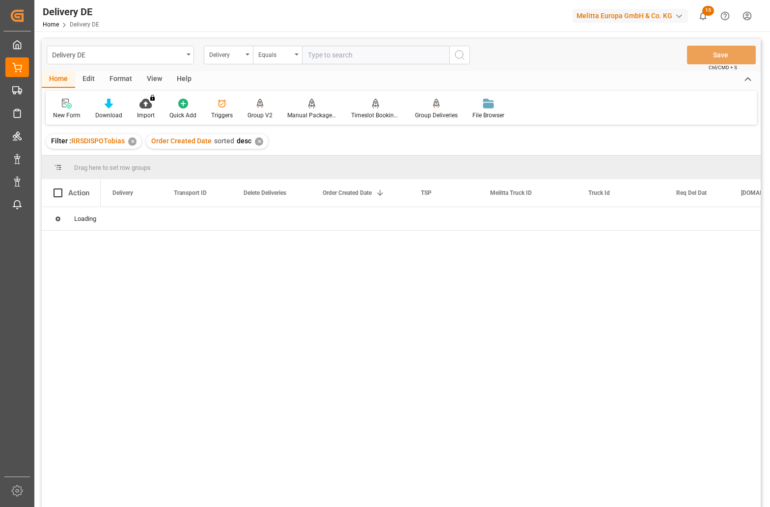
click at [383, 60] on input "text" at bounding box center [375, 55] width 147 height 19
paste input "92557817"
type input "92557817"
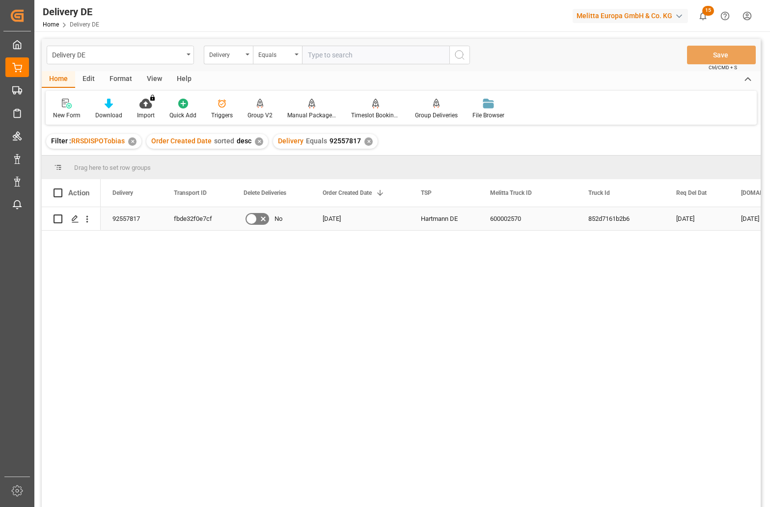
click at [186, 216] on div "fbde32f0e7cf" at bounding box center [197, 218] width 70 height 23
